Goal: Information Seeking & Learning: Learn about a topic

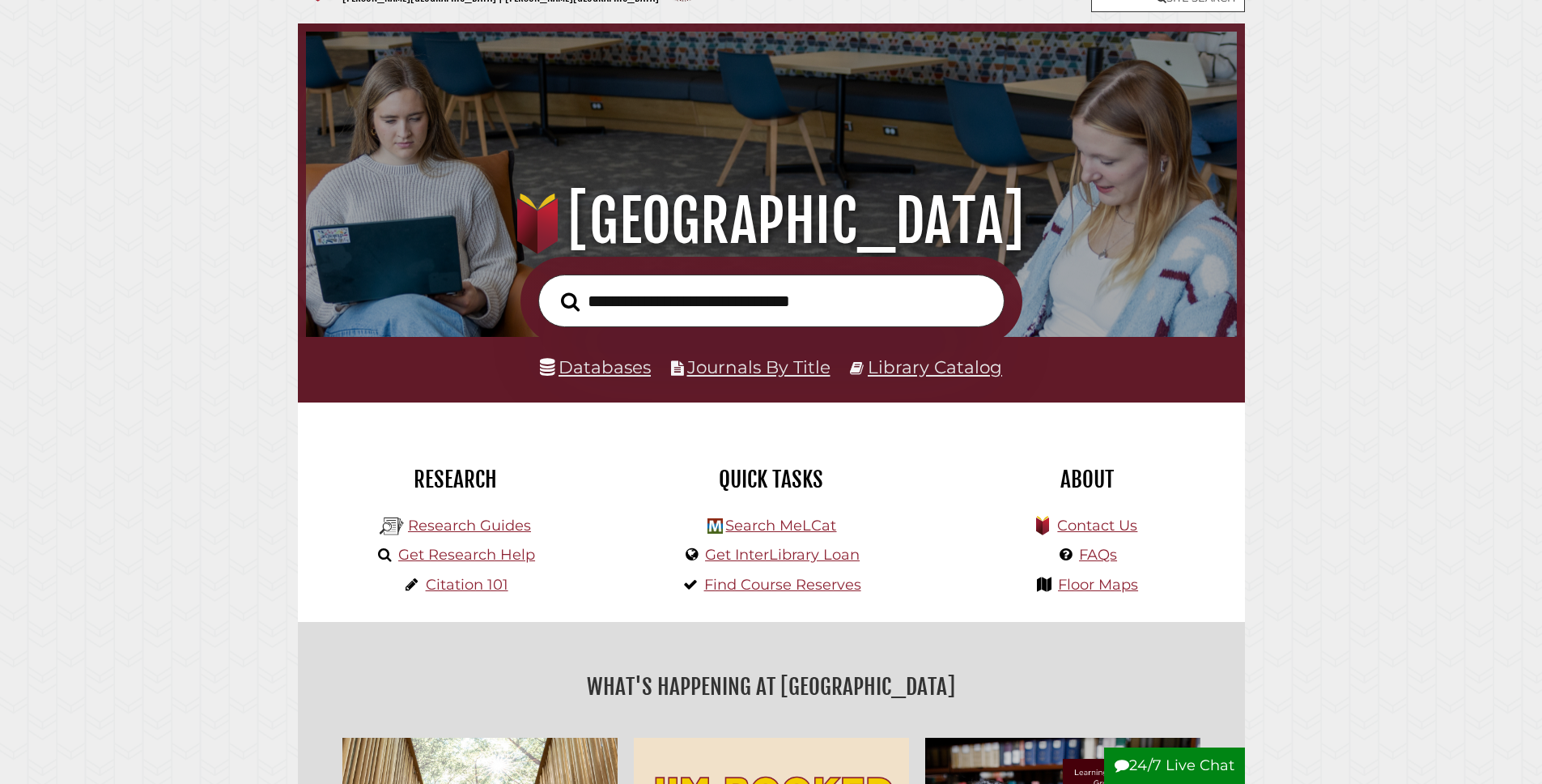
scroll to position [67, 0]
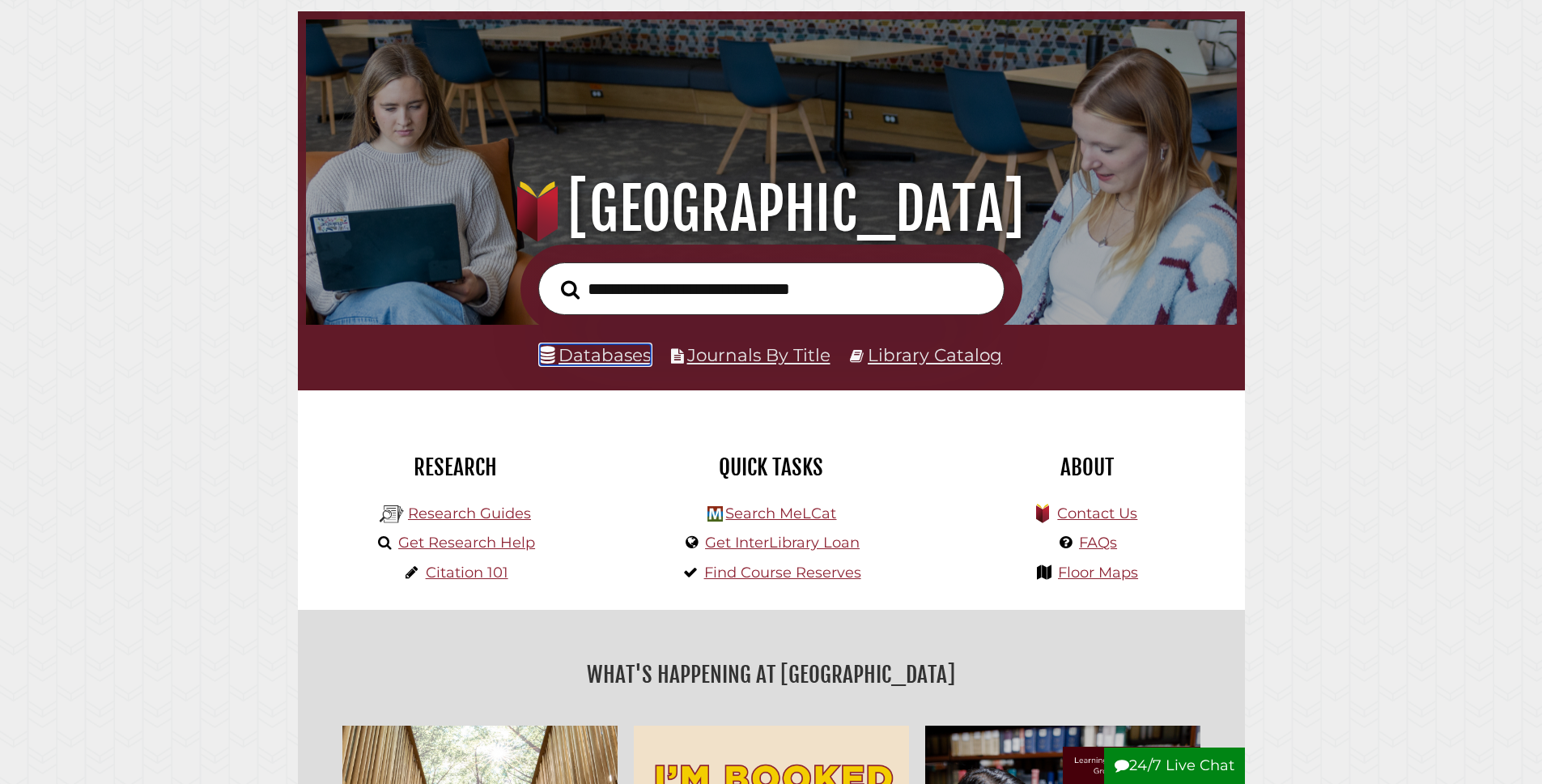
click at [594, 363] on link "Databases" at bounding box center [595, 354] width 111 height 21
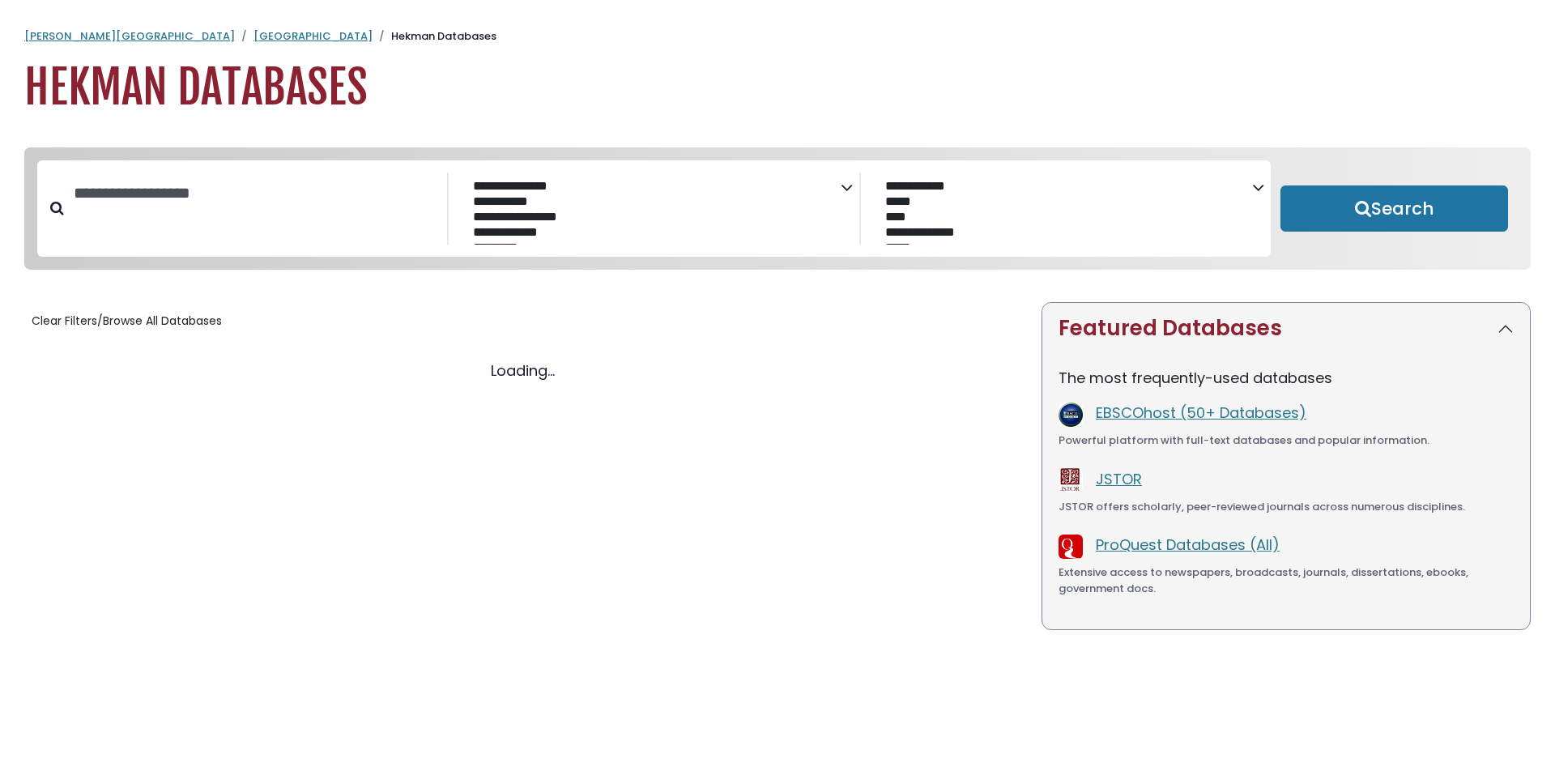
select select "Database Subject Filter"
select select "Database Vendors Filter"
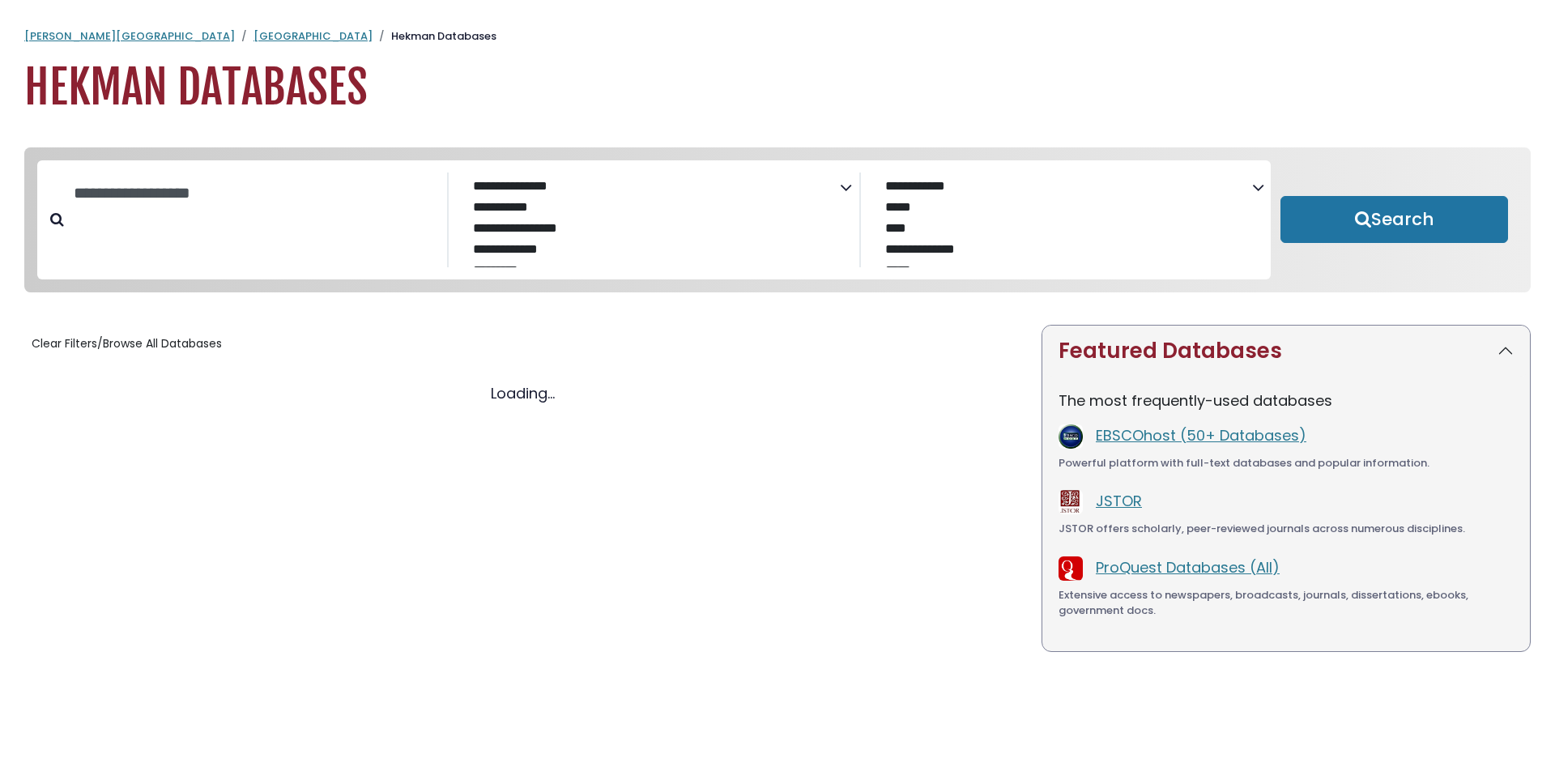
select select "Database Subject Filter"
select select "Database Vendors Filter"
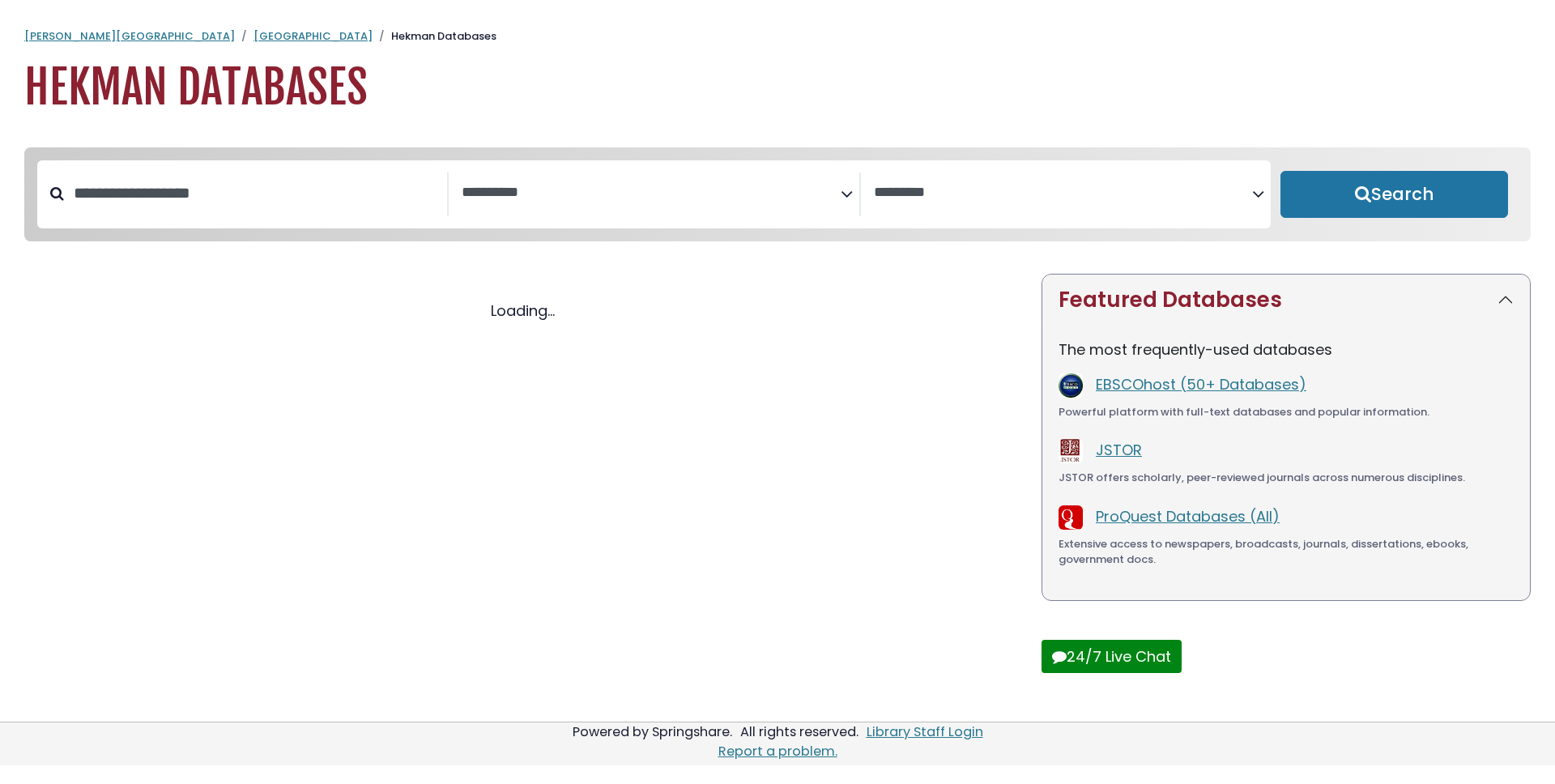
select select "Database Subject Filter"
select select "Database Vendors Filter"
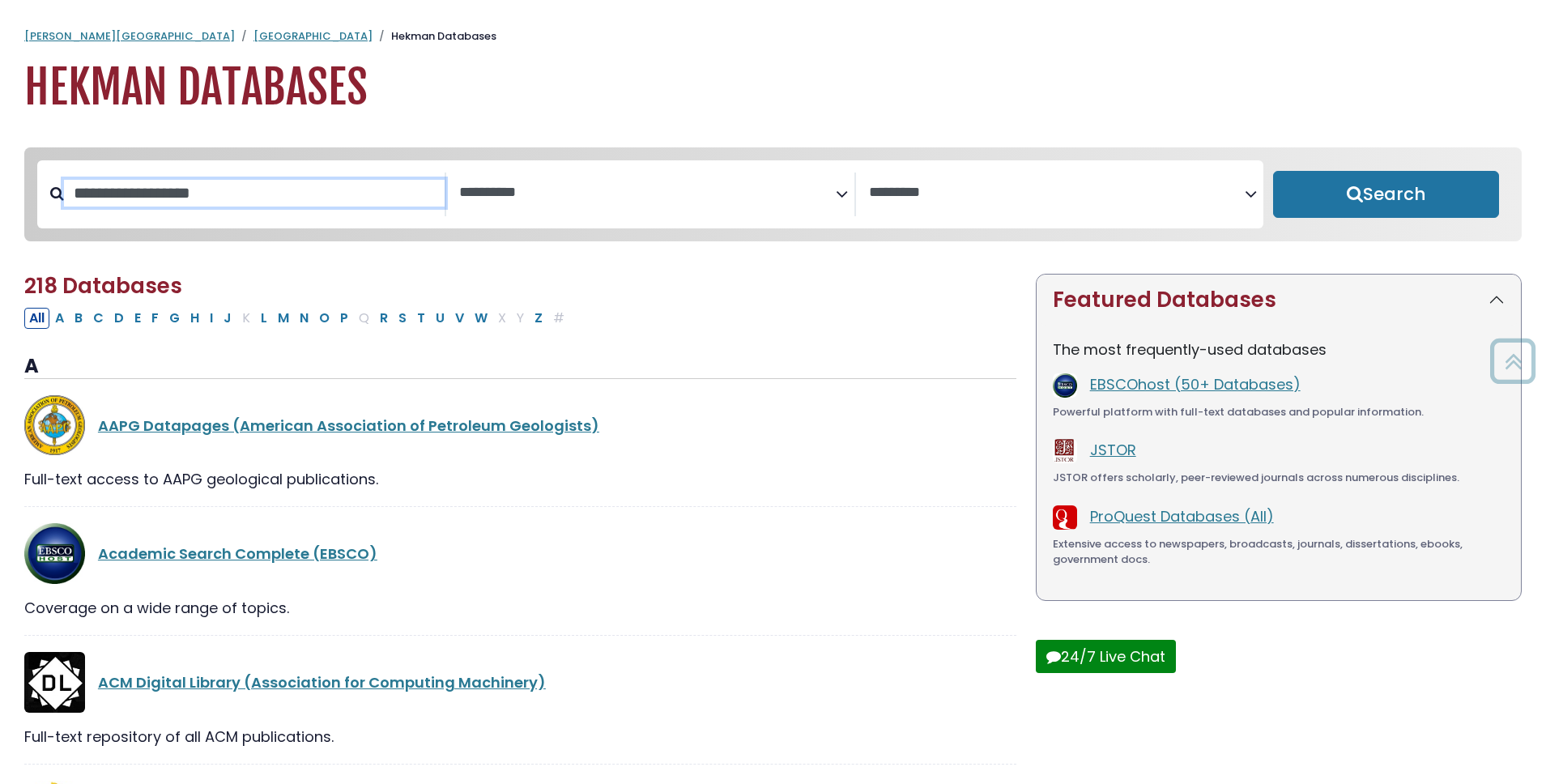
click at [262, 182] on input "Search database by title or keyword" at bounding box center [254, 193] width 381 height 27
type input "********"
click at [1273, 171] on button "Search" at bounding box center [1386, 195] width 226 height 47
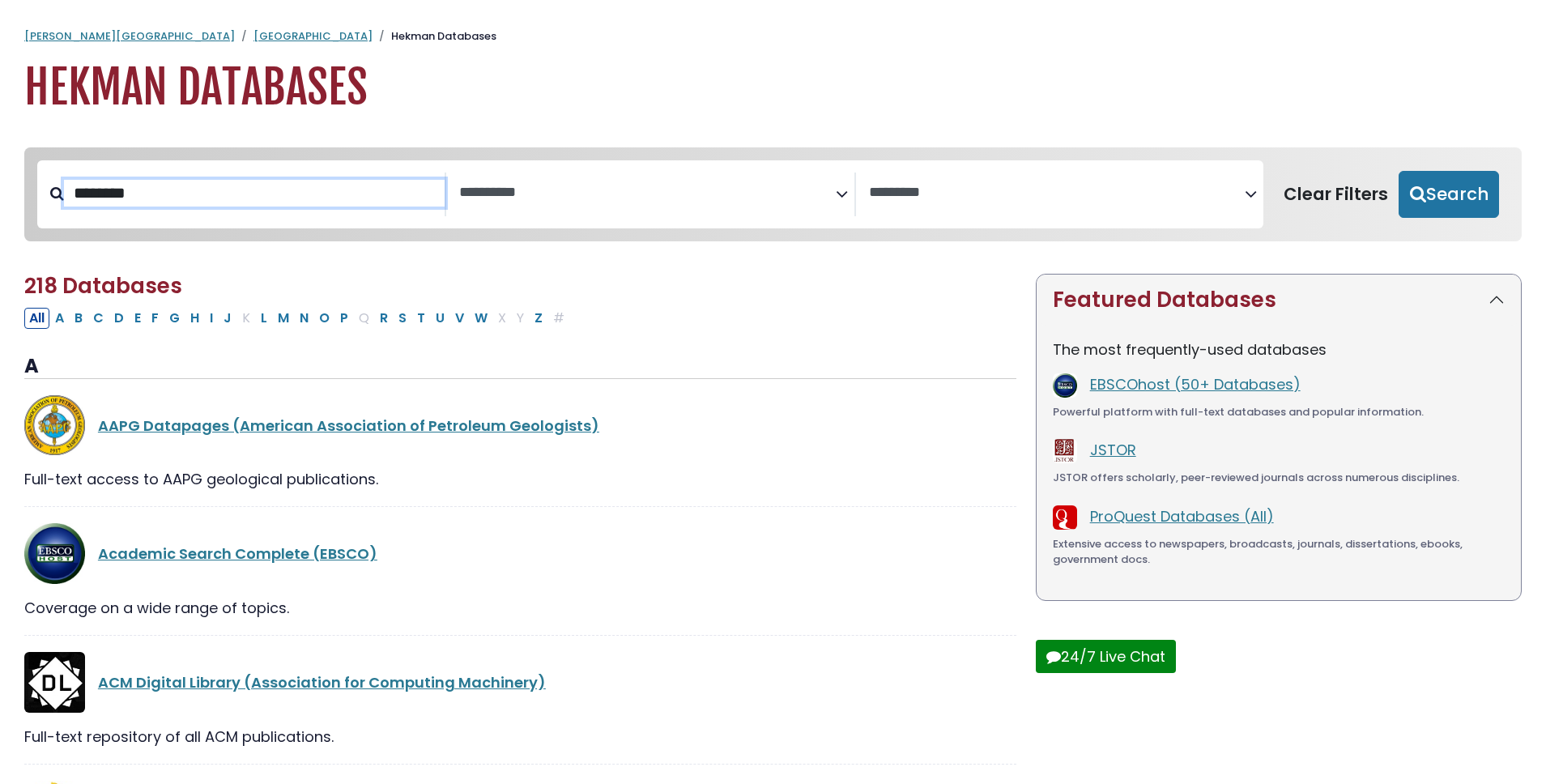
select select "Database Subject Filter"
select select "Database Vendors Filter"
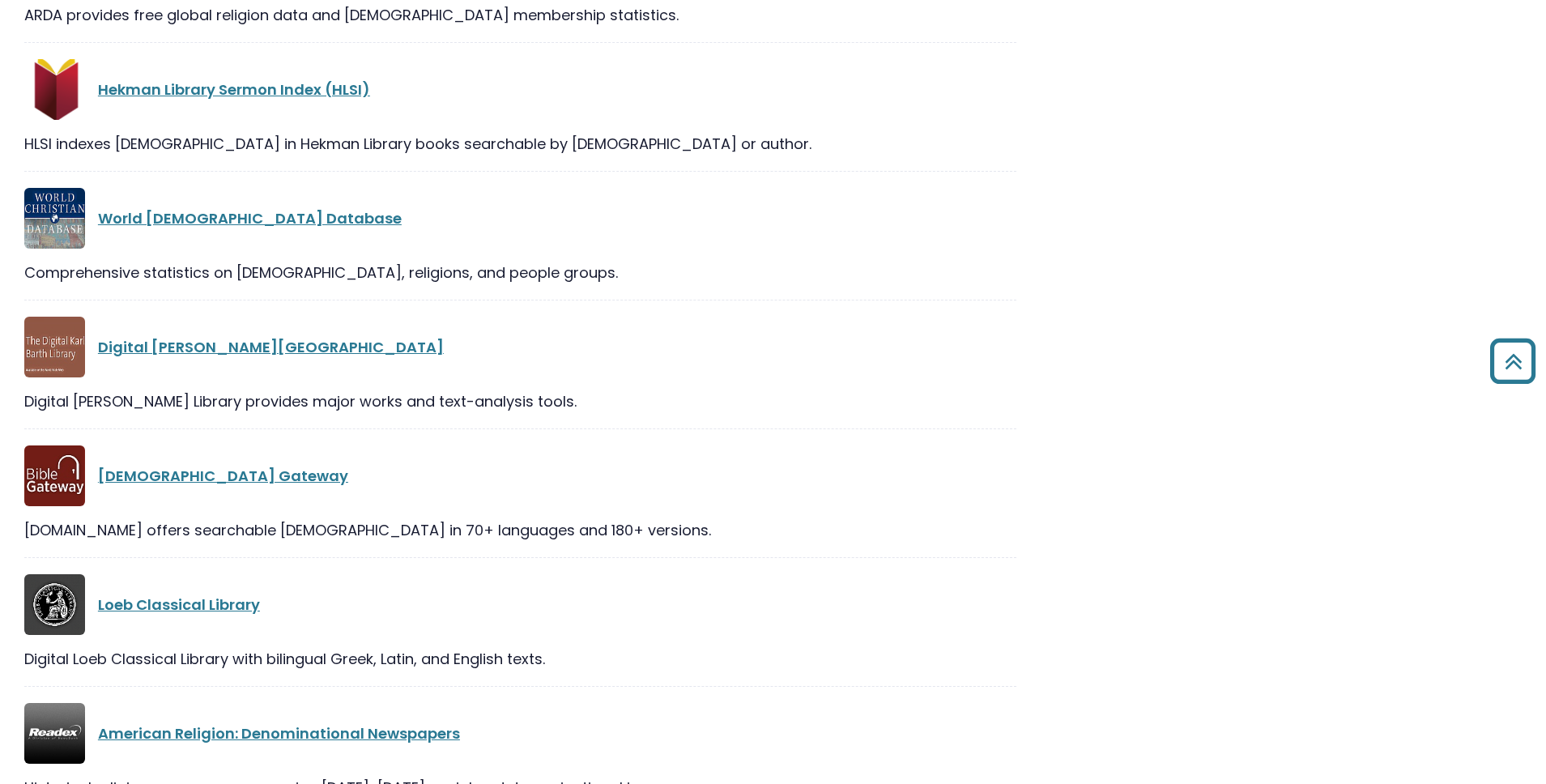
scroll to position [1337, 0]
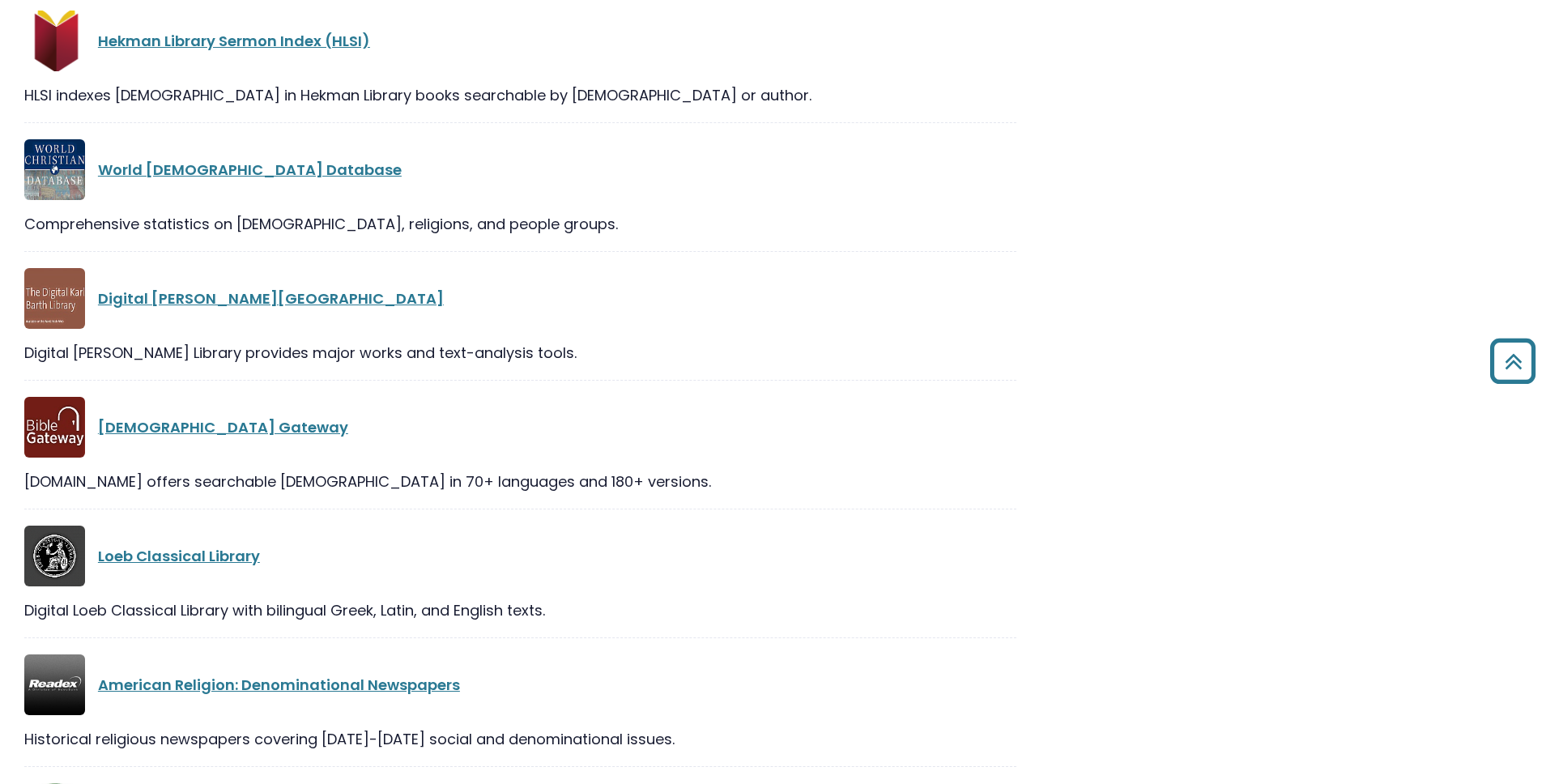
drag, startPoint x: 341, startPoint y: 305, endPoint x: 106, endPoint y: 280, distance: 236.3
click at [106, 280] on div "Digital Karl Barth Library" at bounding box center [520, 299] width 992 height 60
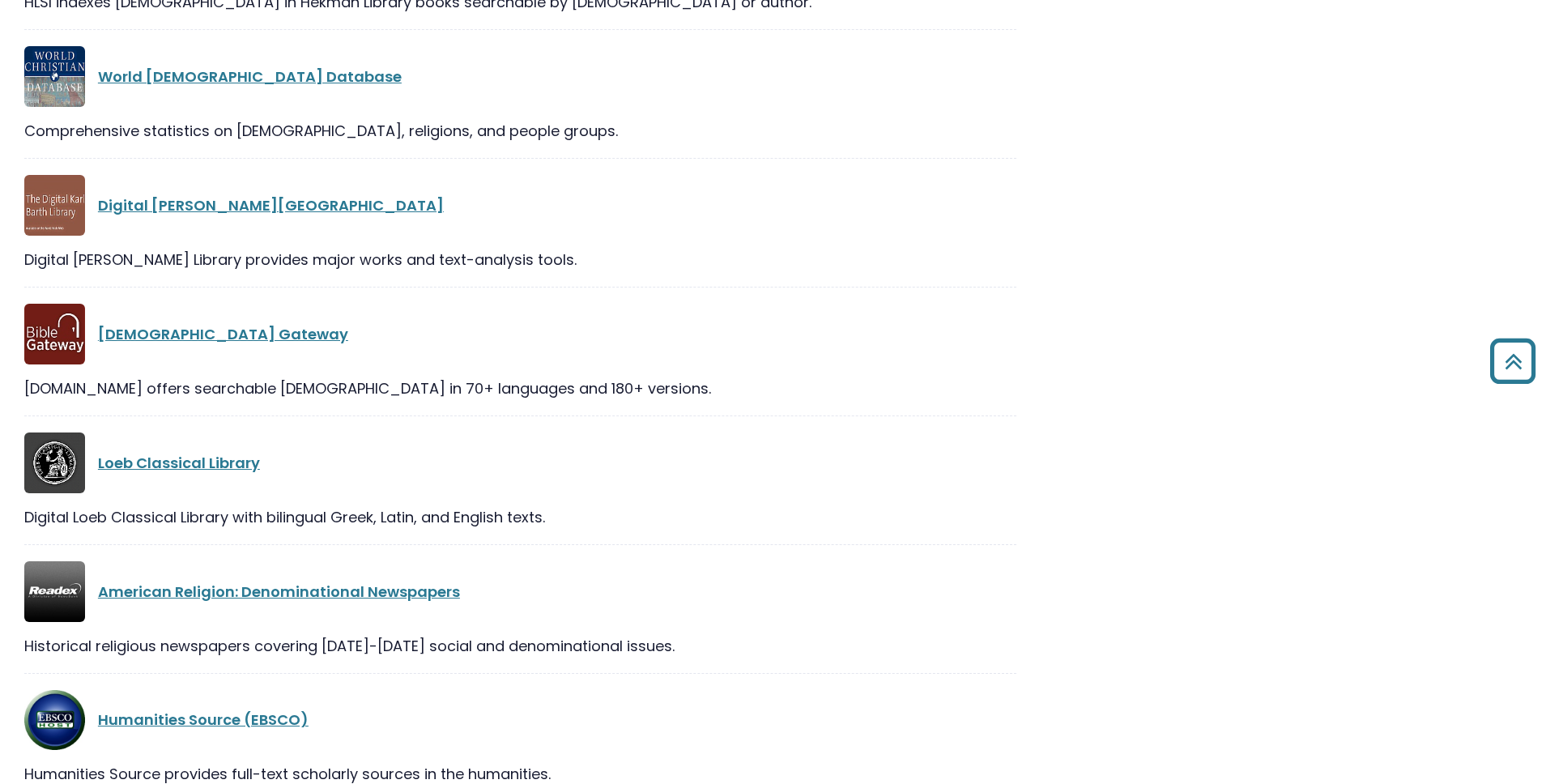
click at [754, 343] on div "Bible Gateway" at bounding box center [557, 334] width 919 height 22
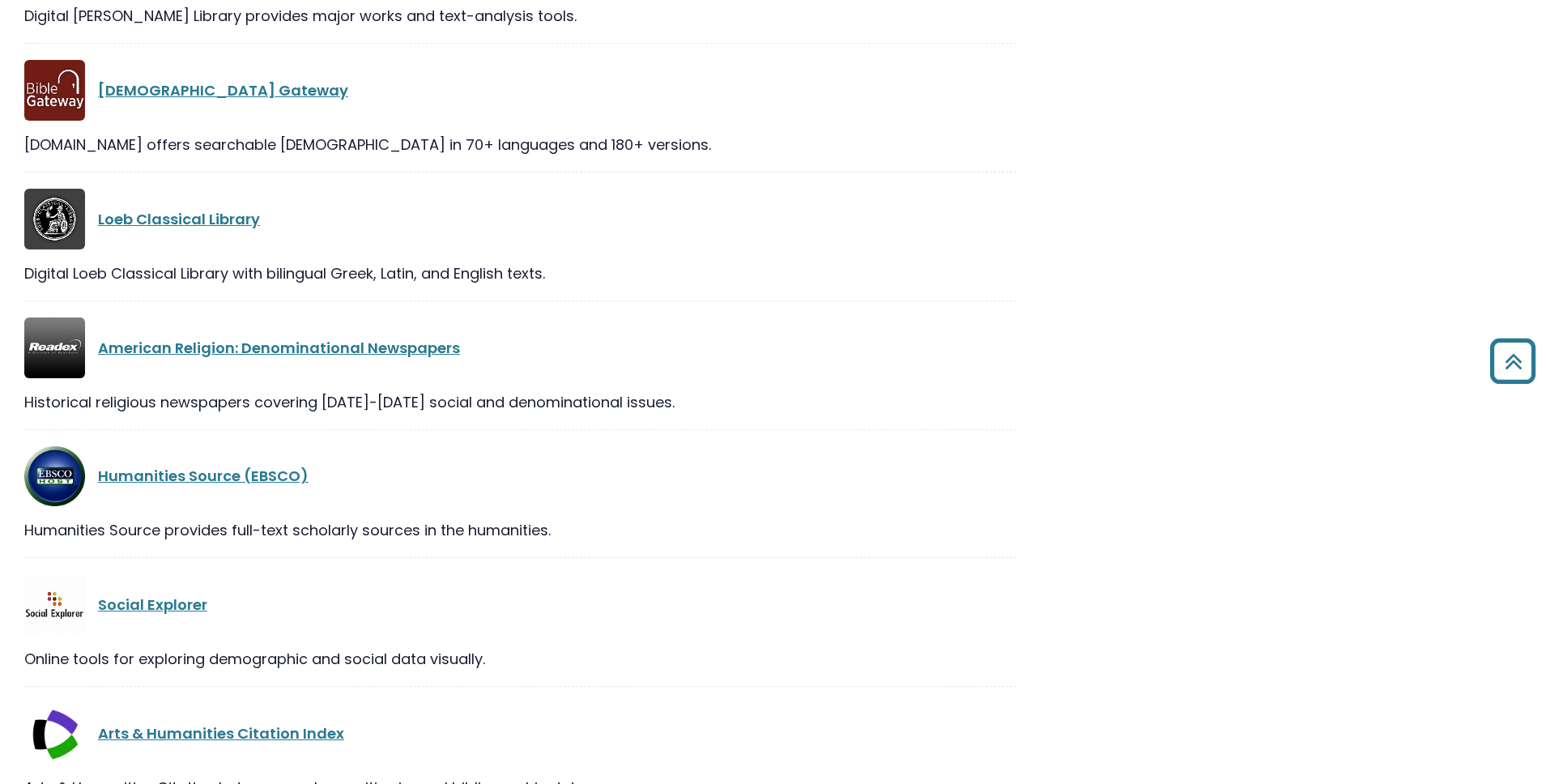
scroll to position [1660, 0]
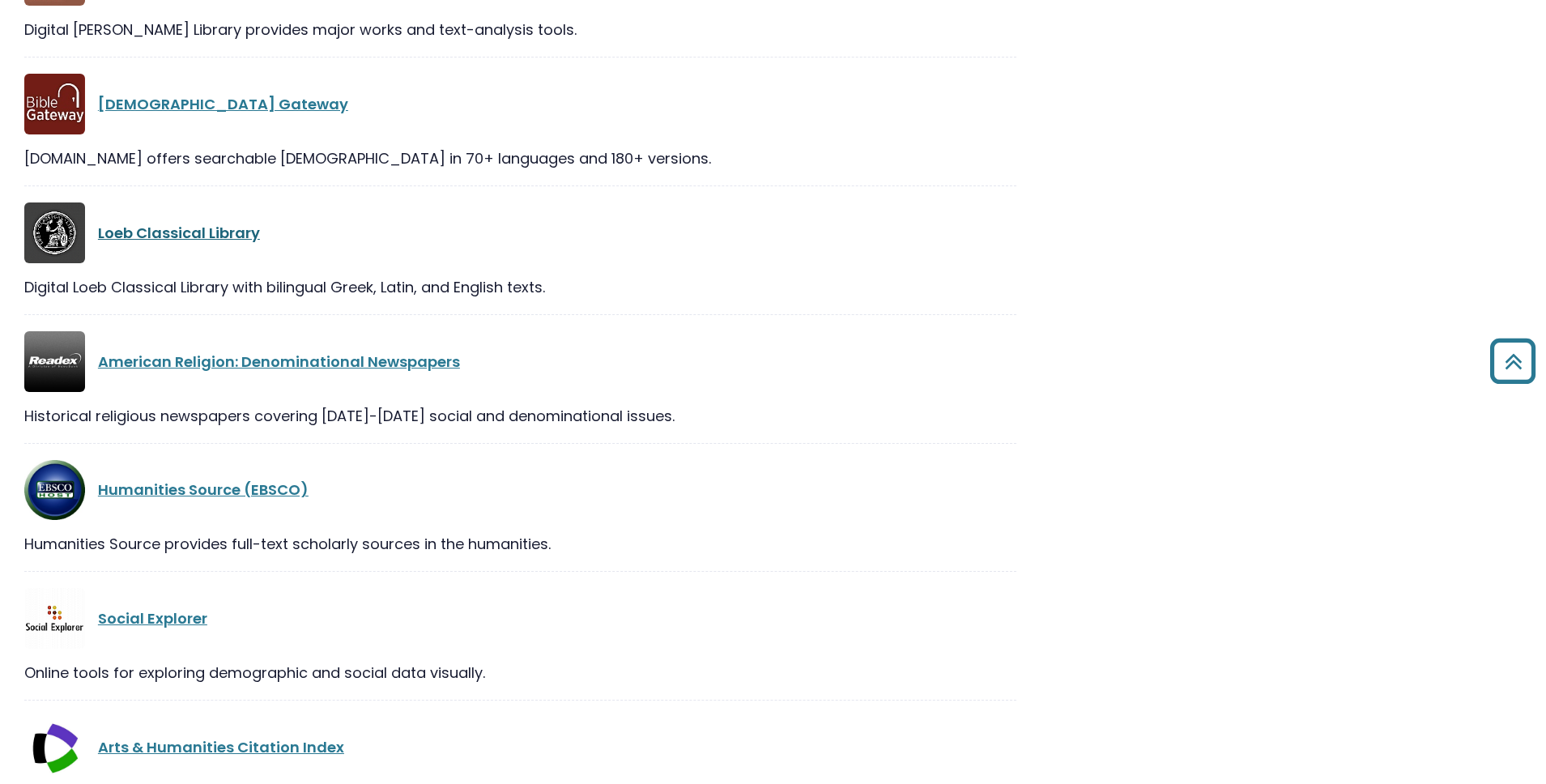
click at [207, 240] on link "Loeb Classical Library" at bounding box center [179, 233] width 162 height 20
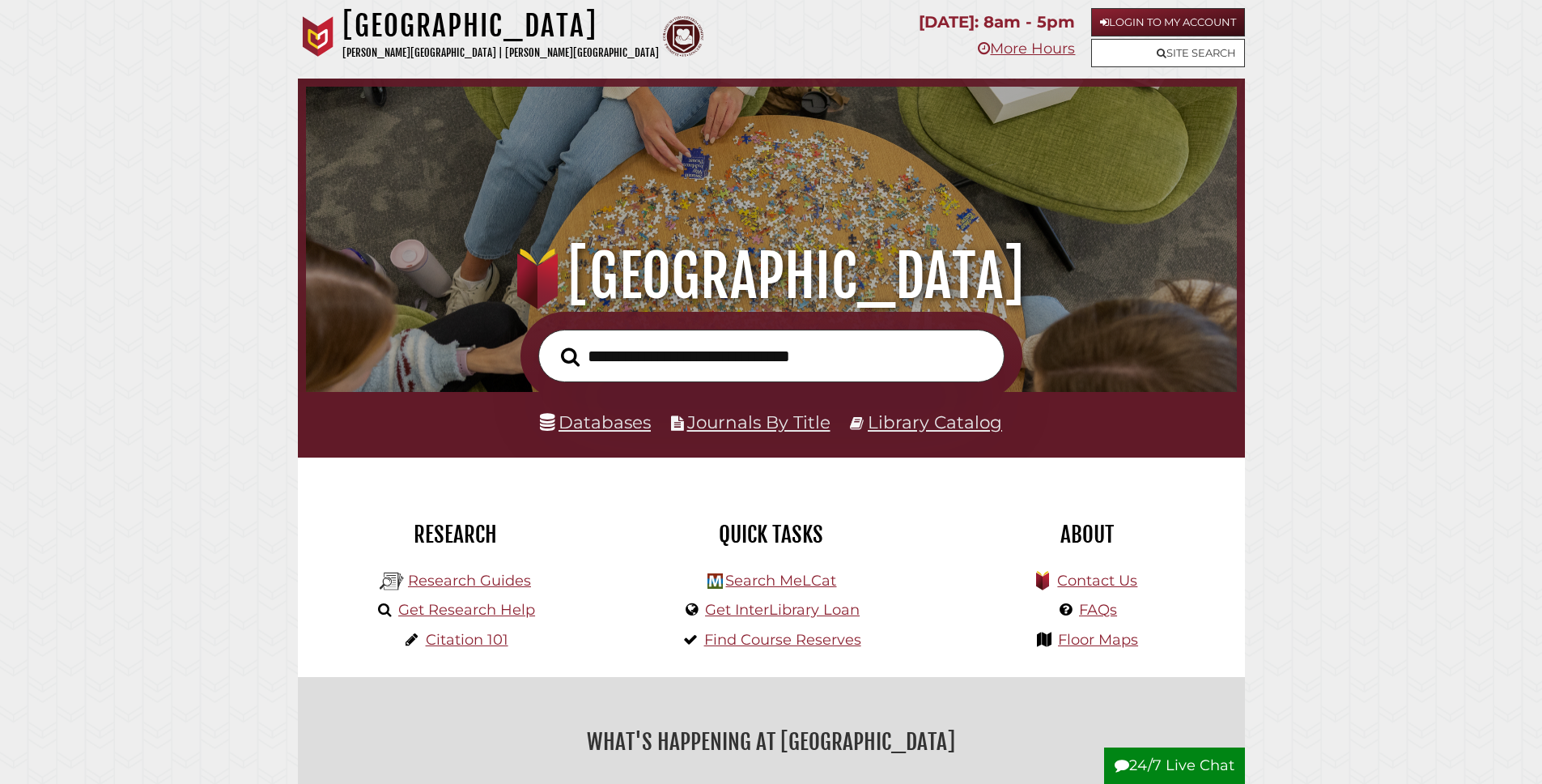
scroll to position [308, 923]
click at [575, 411] on li "Databases" at bounding box center [595, 423] width 111 height 31
click at [584, 421] on link "Databases" at bounding box center [595, 421] width 111 height 21
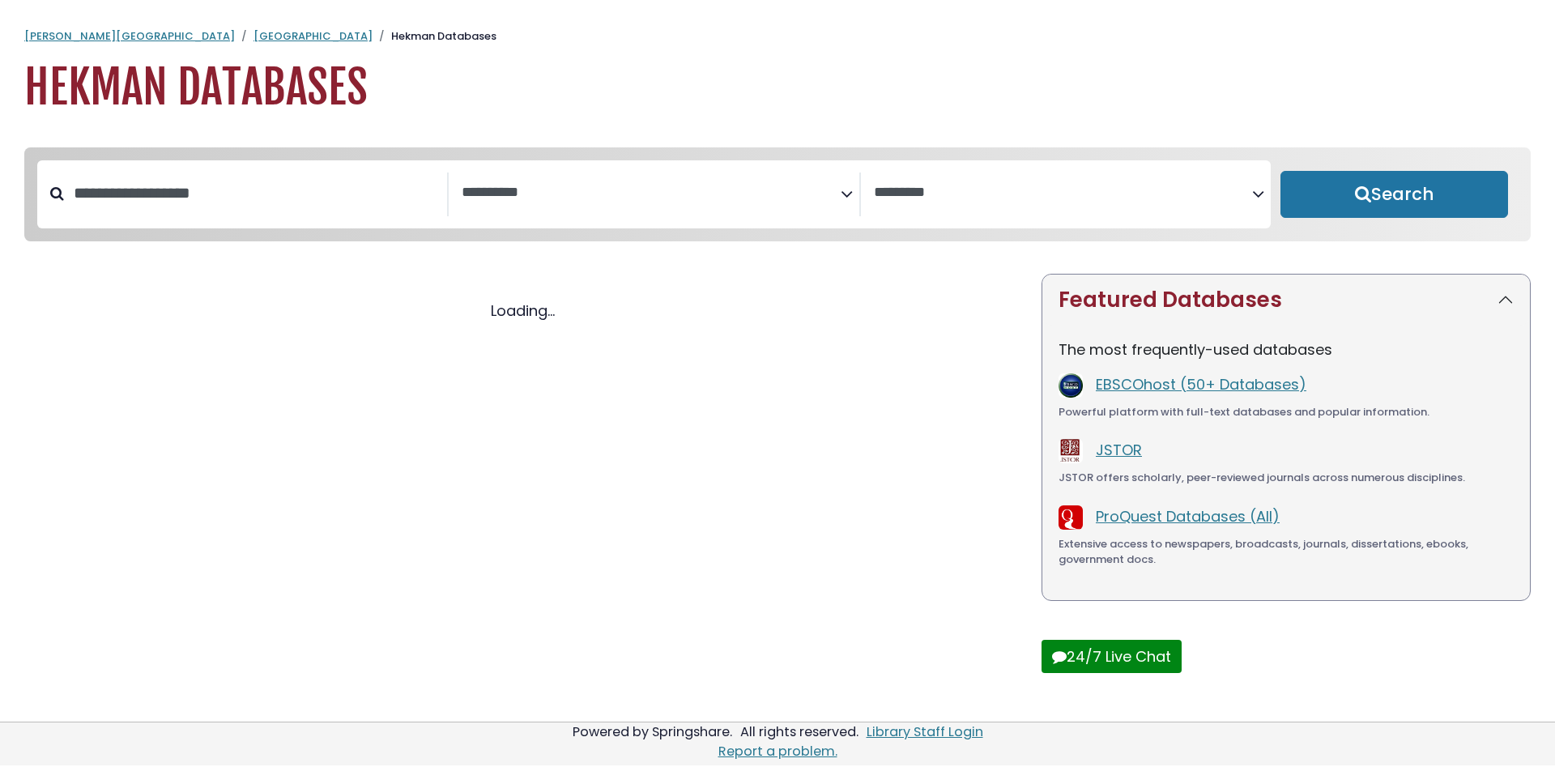
select select "Database Subject Filter"
select select "Database Vendors Filter"
select select "Database Subject Filter"
select select "Database Vendors Filter"
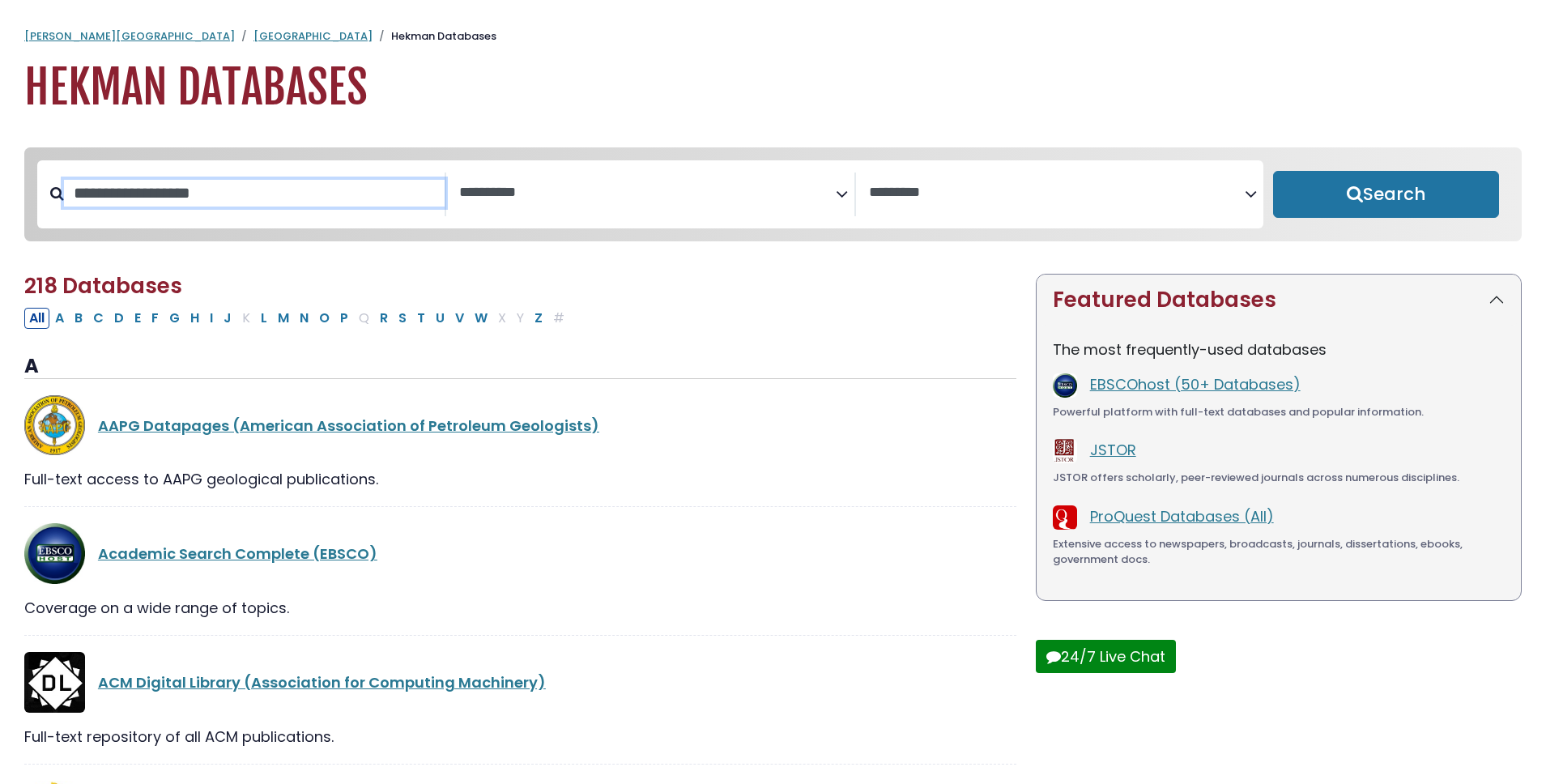
click at [216, 184] on input "Search database by title or keyword" at bounding box center [254, 193] width 381 height 27
type input "*"
type input "******"
click at [1273, 171] on button "Search" at bounding box center [1386, 195] width 226 height 47
select select "Database Subject Filter"
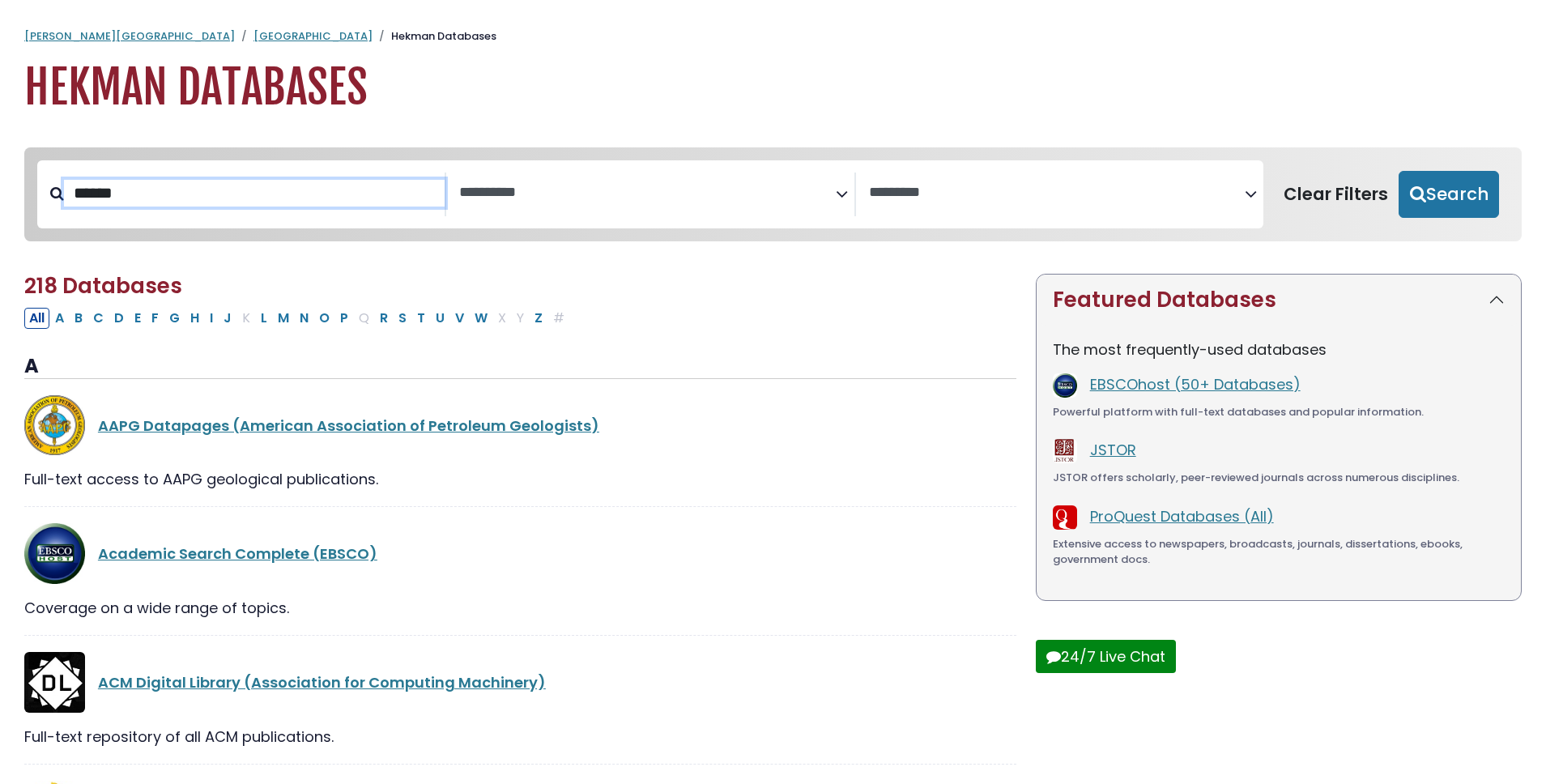
select select "Database Vendors Filter"
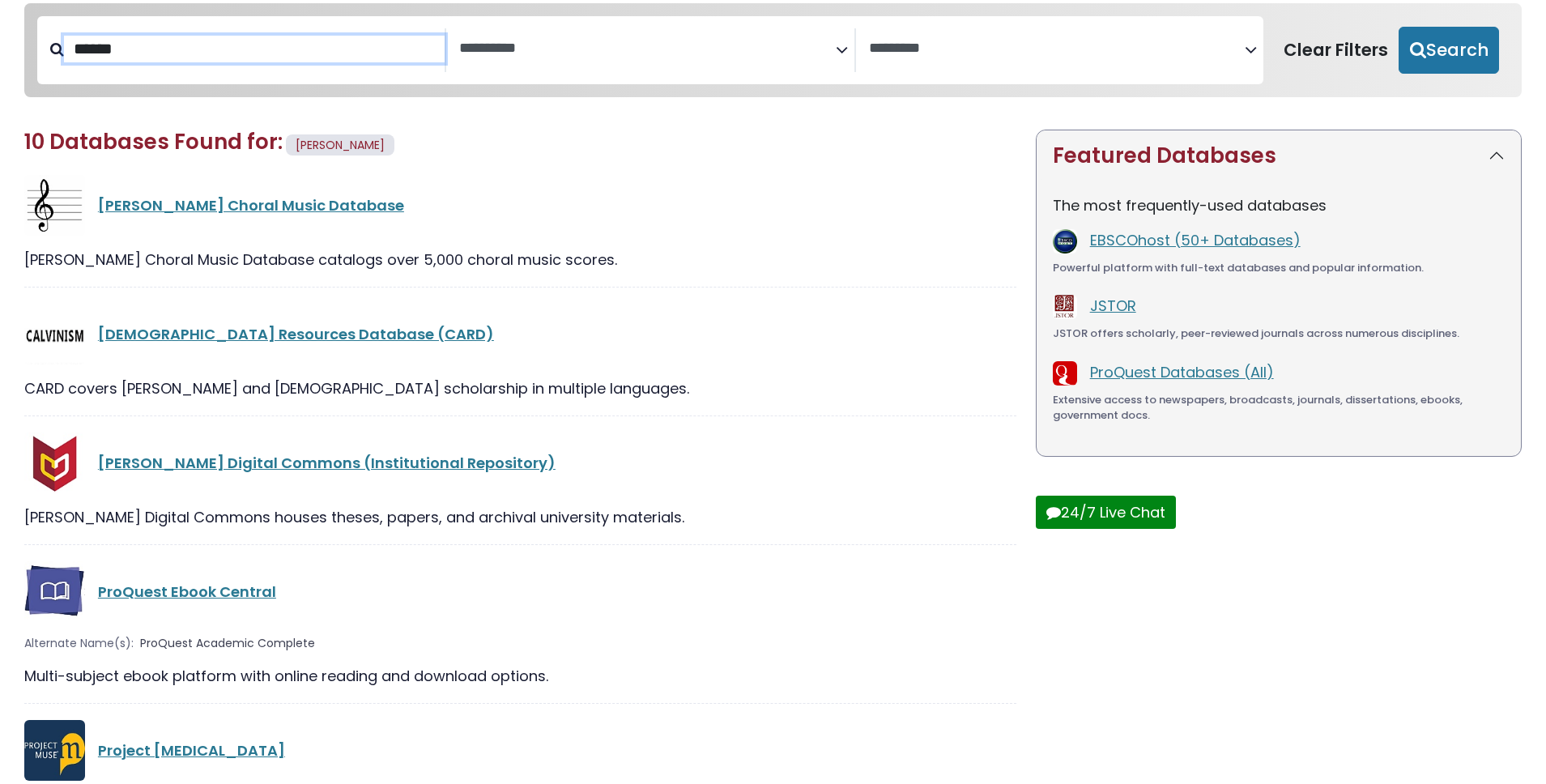
scroll to position [143, 0]
click at [213, 340] on link "Calvinism Resources Database (CARD)" at bounding box center [296, 335] width 396 height 20
